Goal: Check status: Check status

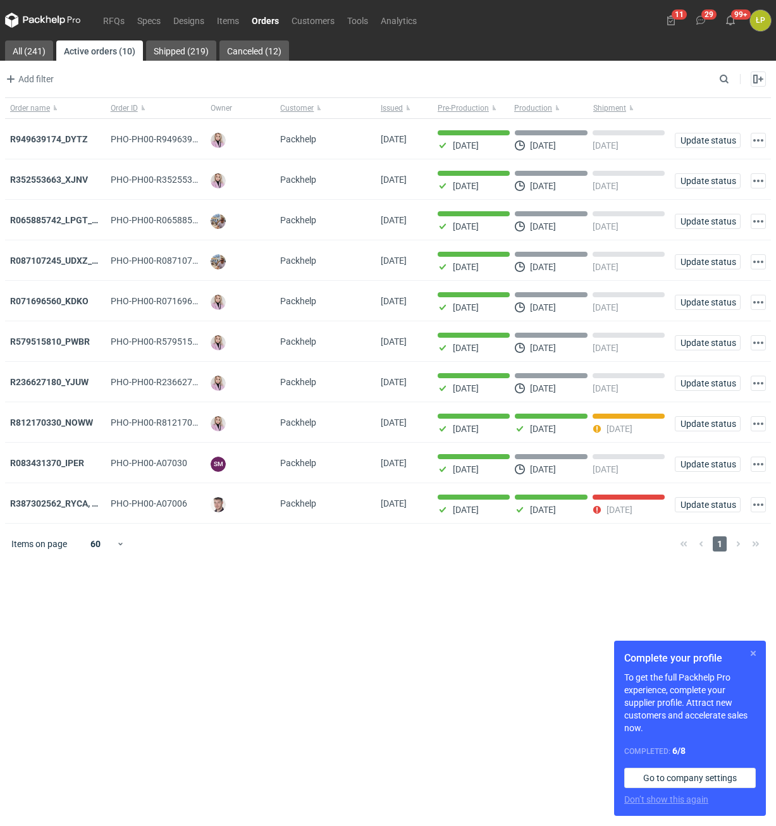
drag, startPoint x: 753, startPoint y: 656, endPoint x: 738, endPoint y: 651, distance: 15.4
click at [753, 656] on button "button" at bounding box center [753, 653] width 15 height 15
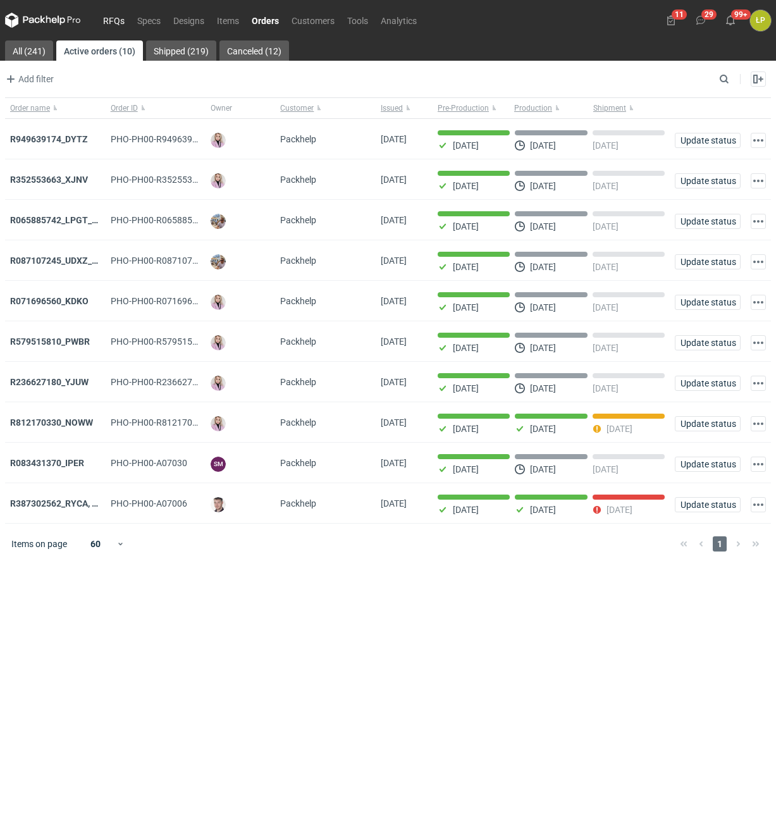
click at [111, 19] on link "RFQs" at bounding box center [114, 20] width 34 height 15
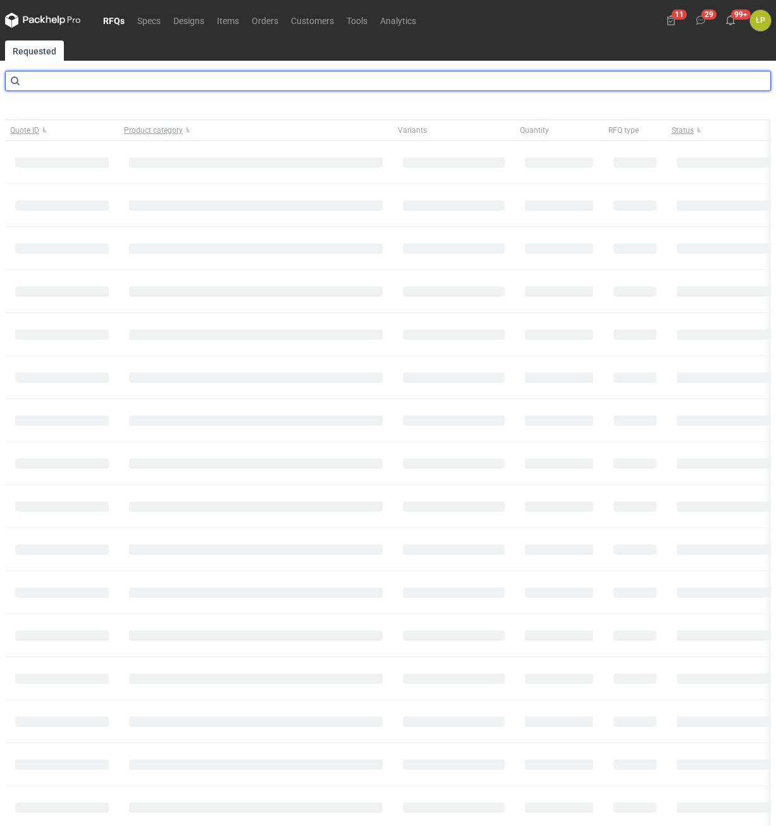
click at [167, 82] on input "text" at bounding box center [388, 81] width 766 height 20
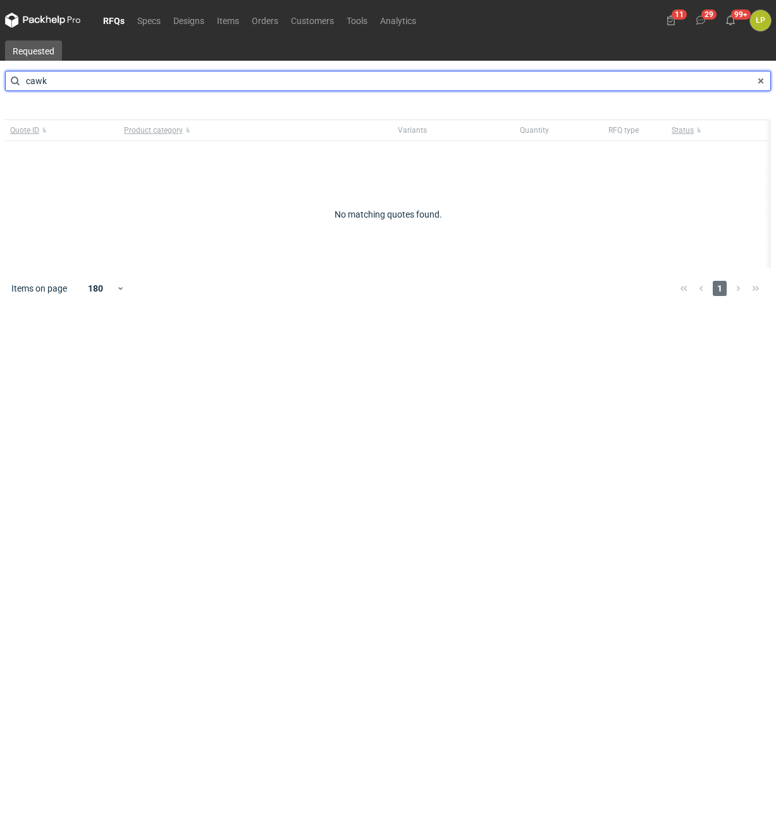
type input "cawk"
click at [164, 83] on input "cawk" at bounding box center [388, 81] width 766 height 20
click at [162, 78] on input "cawk" at bounding box center [388, 81] width 766 height 20
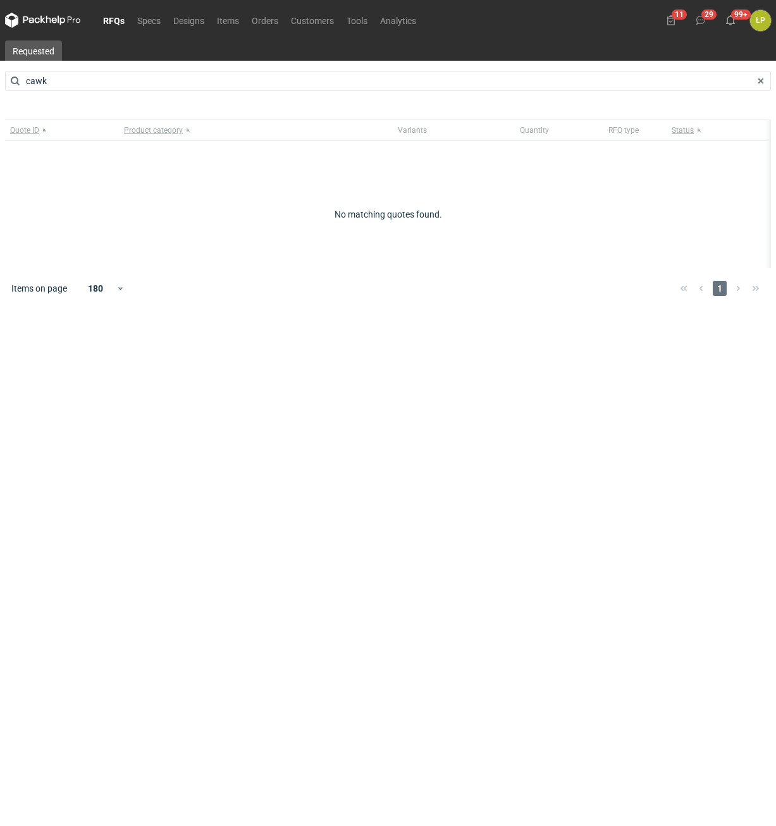
click at [101, 21] on link "RFQs" at bounding box center [114, 20] width 34 height 15
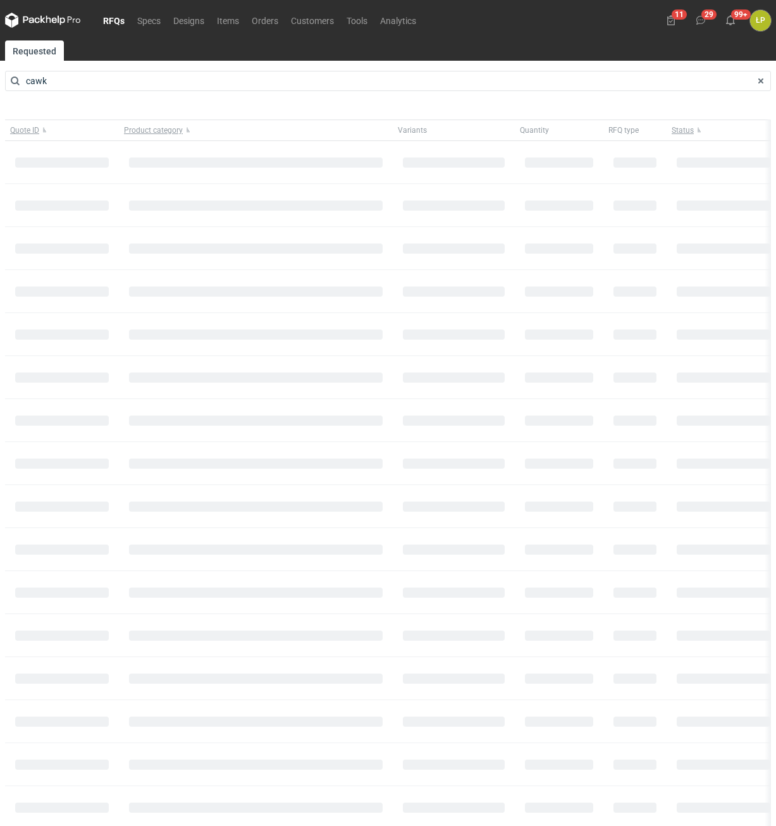
click at [104, 19] on link "RFQs" at bounding box center [114, 20] width 34 height 15
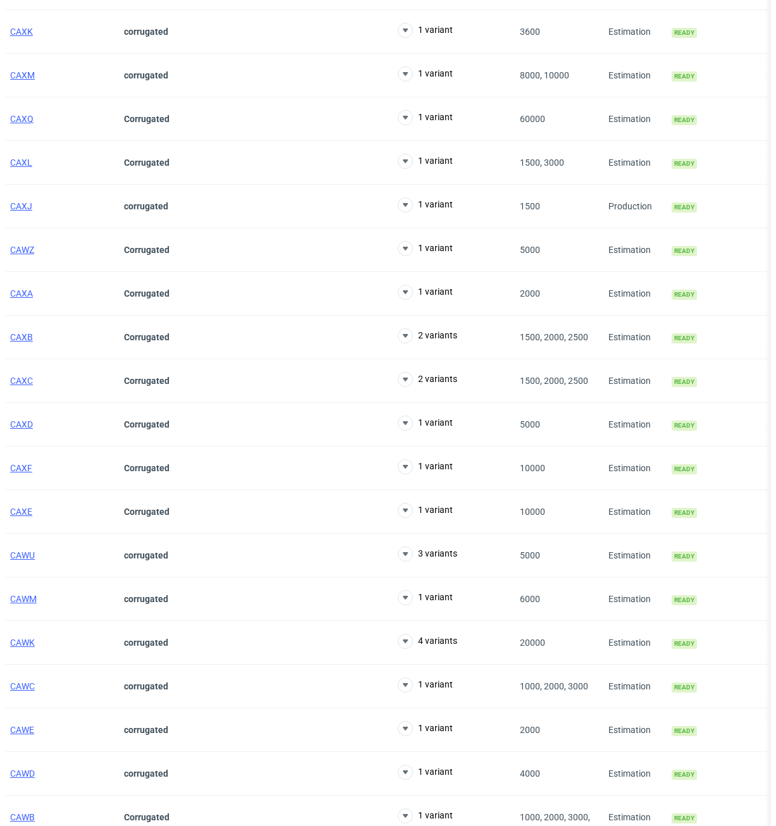
scroll to position [1398, 0]
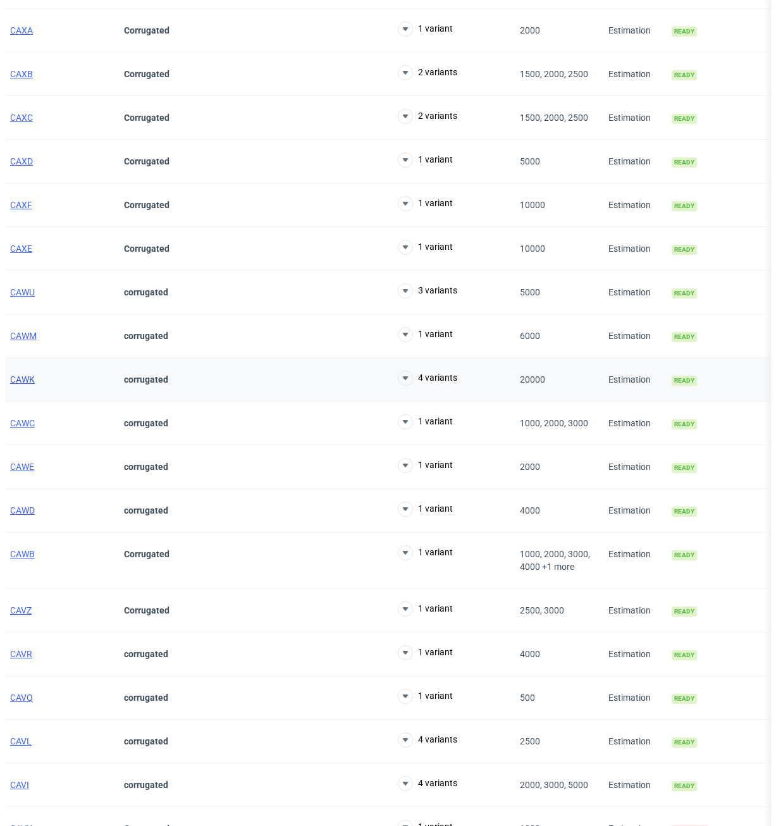
click at [25, 380] on span "CAWK" at bounding box center [22, 379] width 25 height 10
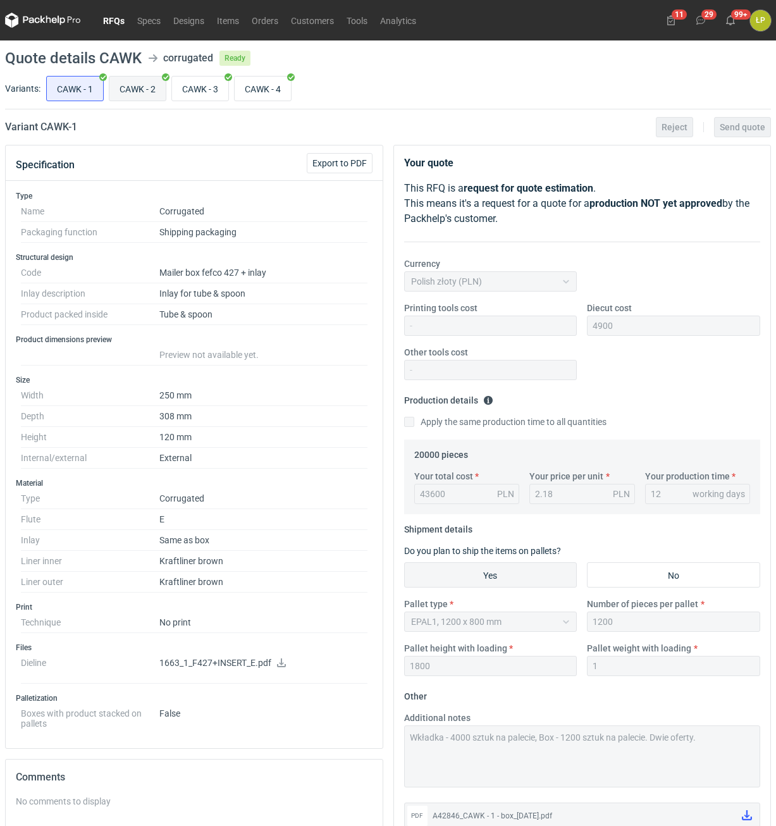
click at [144, 96] on input "CAWK - 2" at bounding box center [137, 89] width 56 height 24
radio input "true"
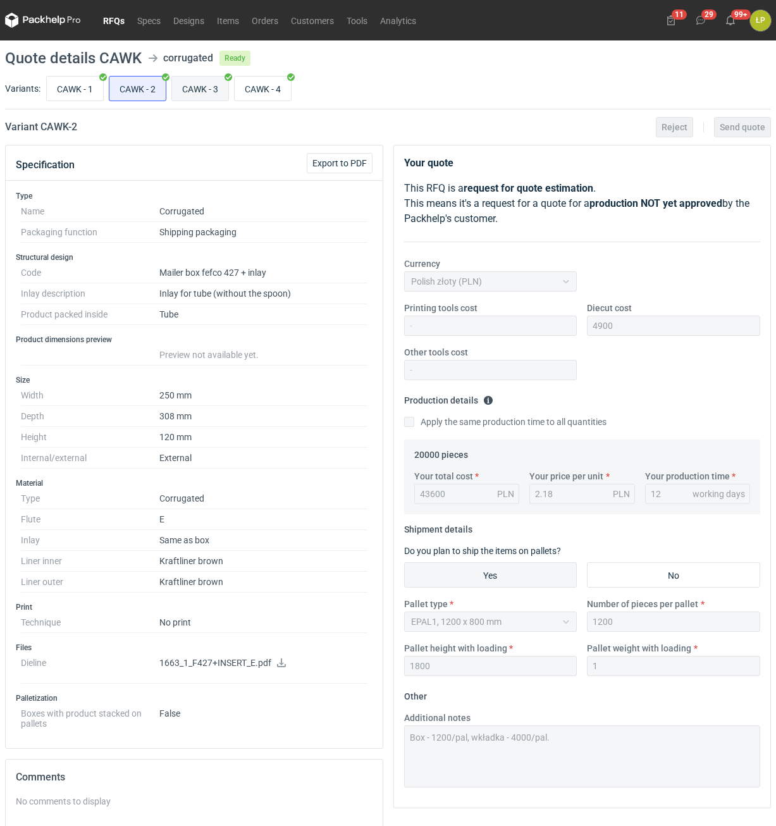
click at [190, 87] on input "CAWK - 3" at bounding box center [200, 89] width 56 height 24
radio input "true"
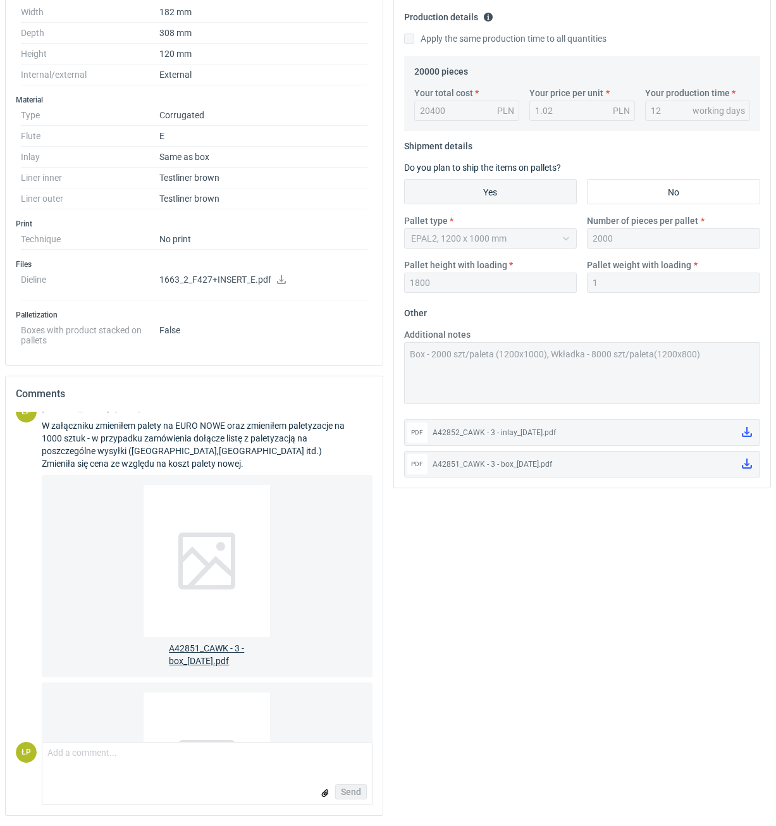
scroll to position [424, 0]
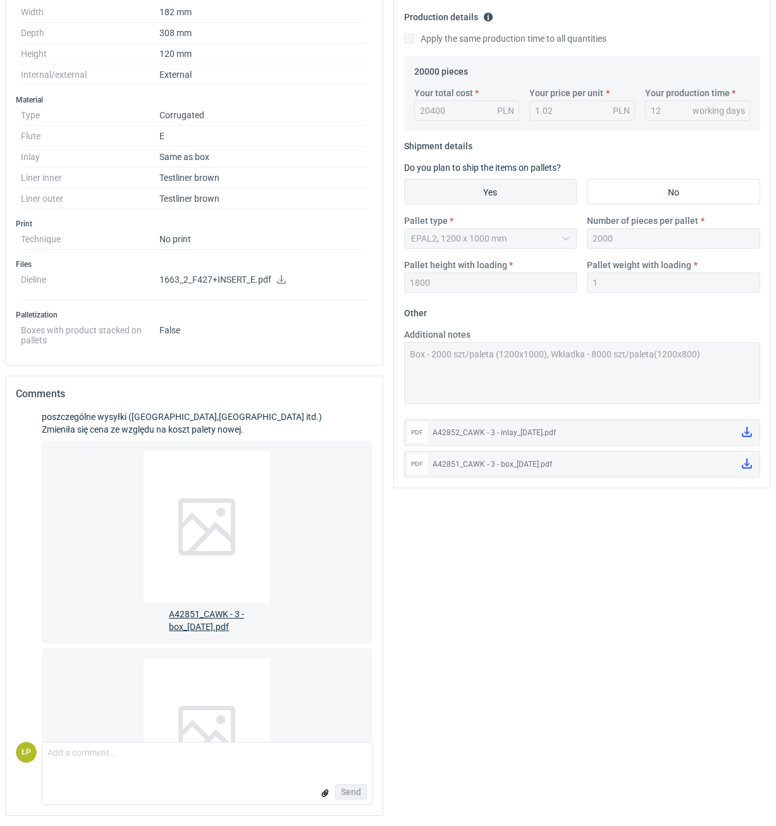
click at [209, 617] on span "A42851_CAWK - 3 - box_[DATE].pdf" at bounding box center [207, 618] width 76 height 30
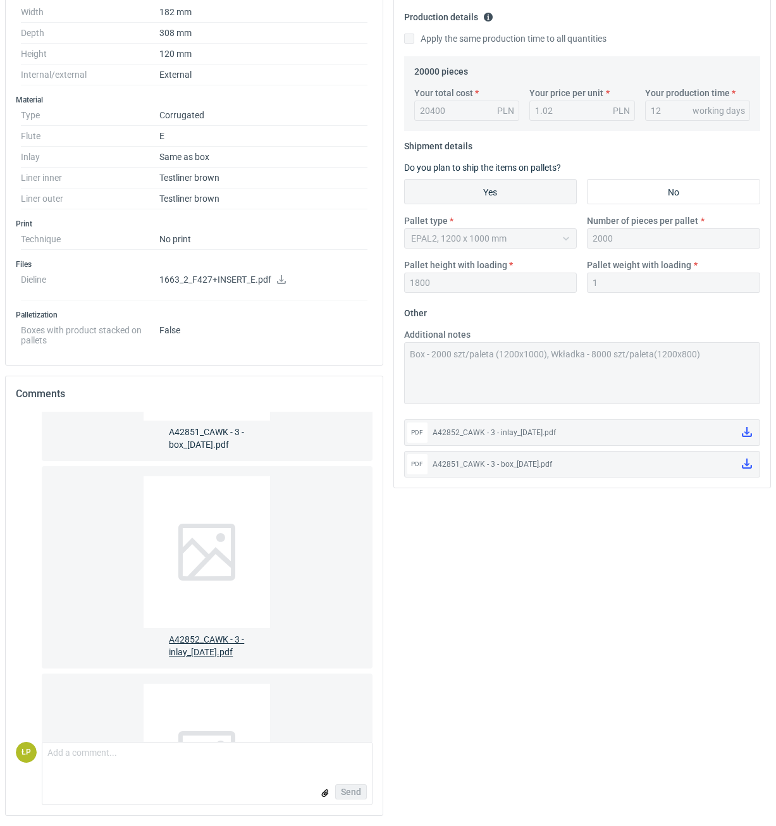
scroll to position [639, 0]
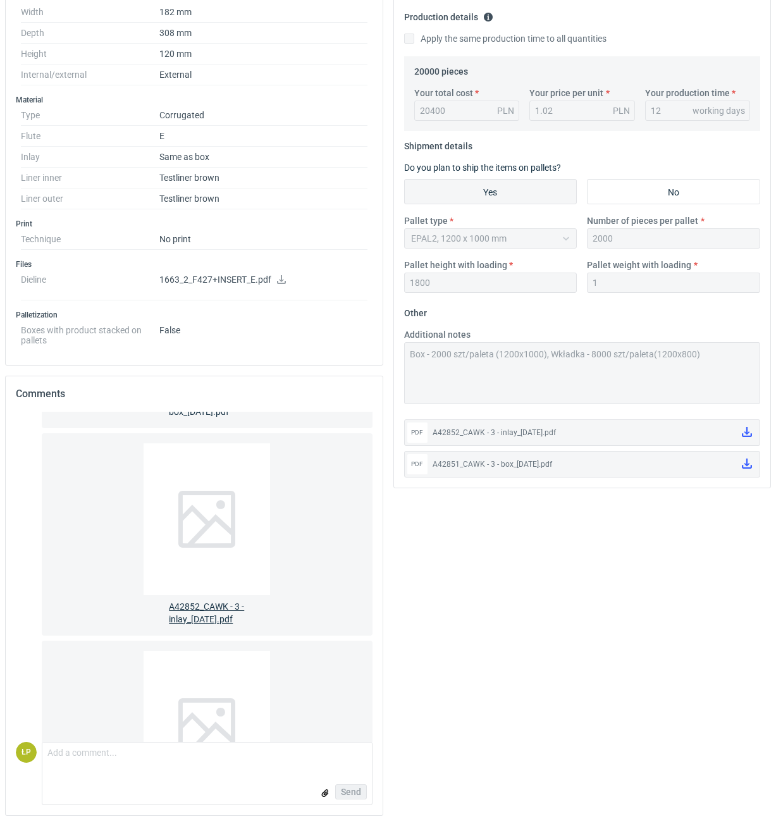
click at [252, 531] on div at bounding box center [207, 519] width 126 height 152
click at [230, 562] on div at bounding box center [207, 519] width 126 height 152
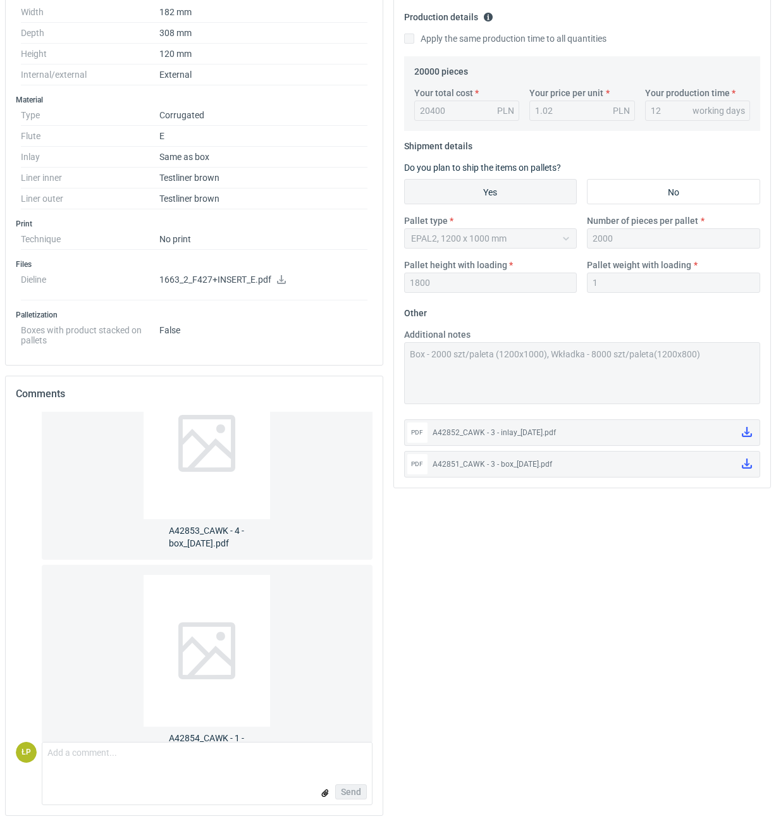
scroll to position [961, 0]
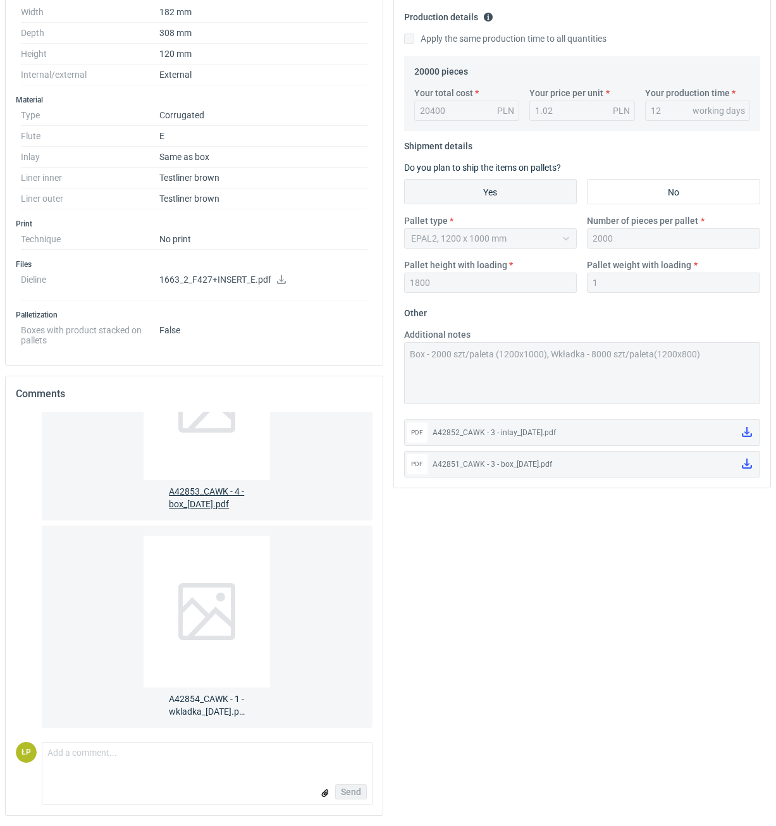
click at [225, 457] on div at bounding box center [207, 404] width 126 height 152
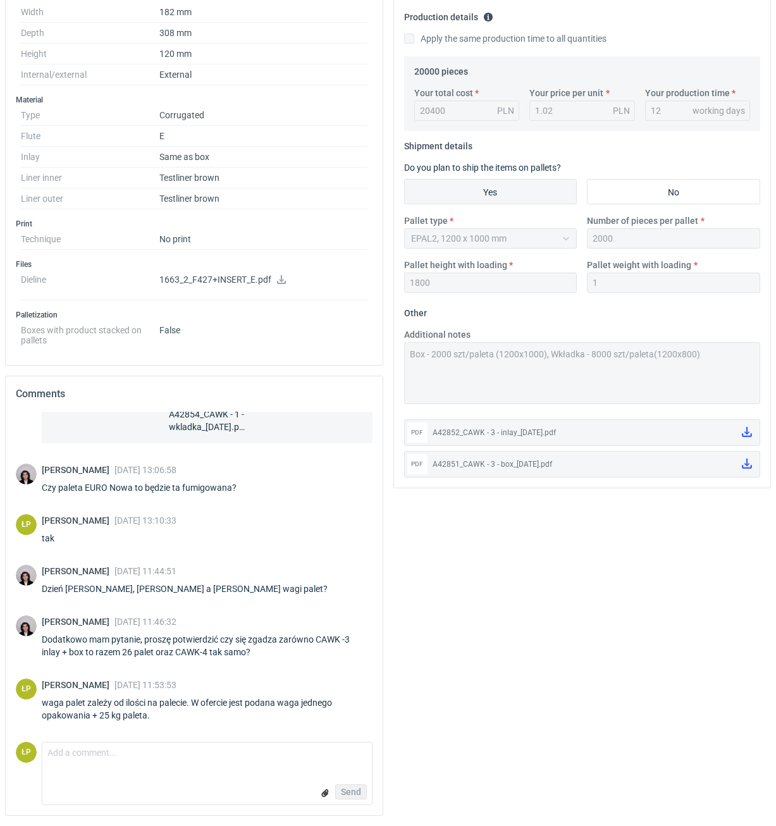
scroll to position [1069, 0]
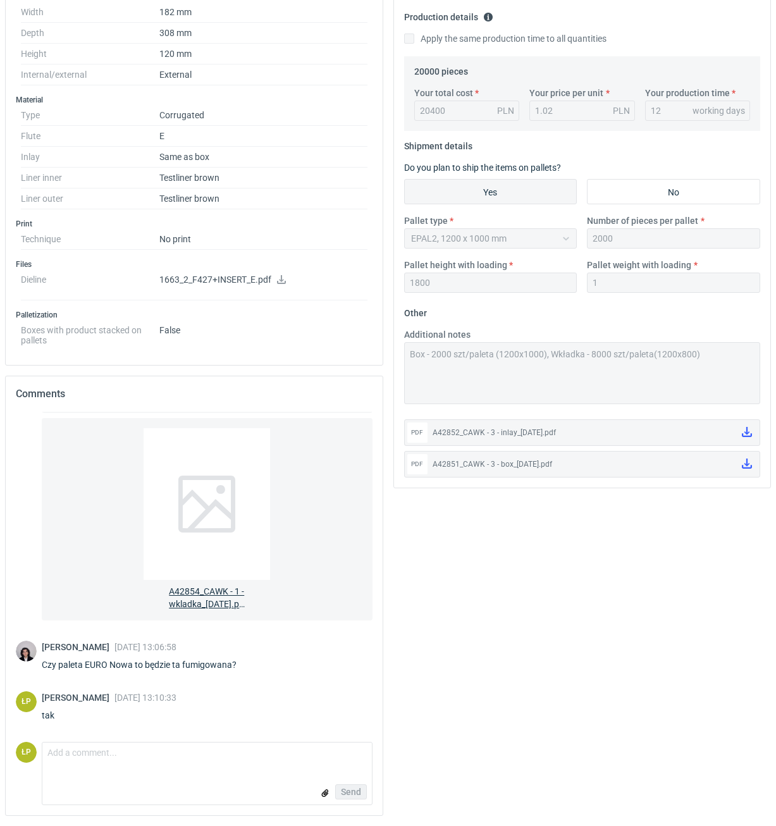
click at [218, 565] on div at bounding box center [207, 504] width 126 height 152
